Goal: Task Accomplishment & Management: Use online tool/utility

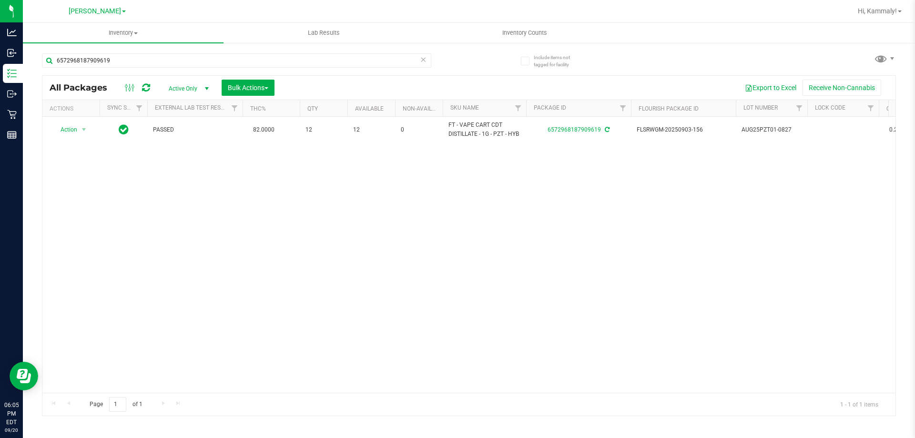
click at [176, 72] on div "6572968187909619" at bounding box center [236, 64] width 389 height 22
click at [177, 64] on input "6572968187909619" at bounding box center [236, 60] width 389 height 14
type input "0653219047167017"
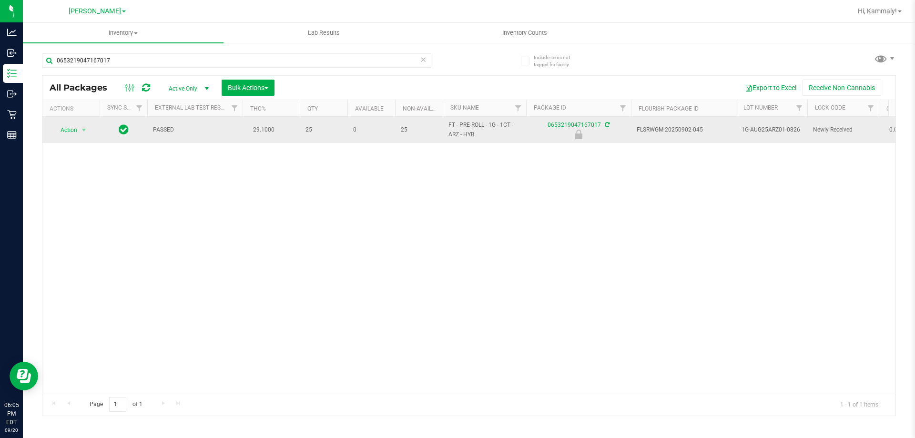
click at [71, 139] on td "Action Action Edit attributes Global inventory Locate package Package audit log…" at bounding box center [70, 130] width 57 height 26
click at [70, 136] on span "Action" at bounding box center [65, 129] width 26 height 13
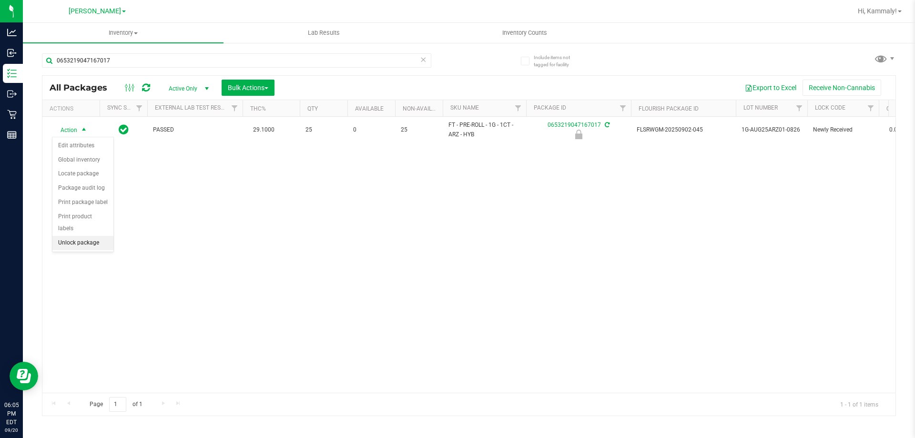
click at [80, 236] on li "Unlock package" at bounding box center [82, 243] width 61 height 14
